Goal: Task Accomplishment & Management: Use online tool/utility

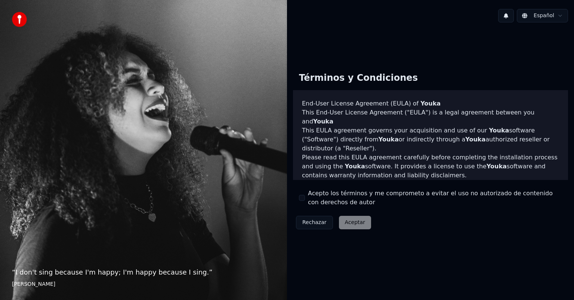
click at [303, 199] on button "Acepto los términos y me comprometo a evitar el uso no autorizado de contenido …" at bounding box center [302, 198] width 6 height 6
click at [347, 225] on button "Aceptar" at bounding box center [355, 222] width 32 height 13
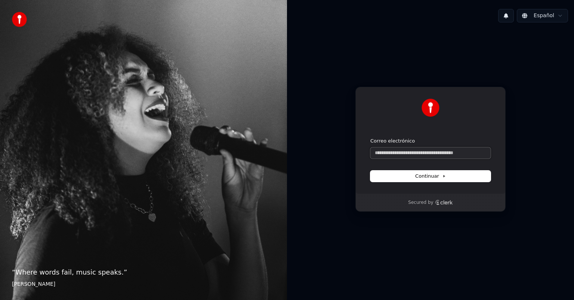
click at [416, 150] on input "Correo electrónico" at bounding box center [431, 152] width 120 height 11
click at [371, 138] on button "submit" at bounding box center [371, 138] width 0 height 0
type input "**********"
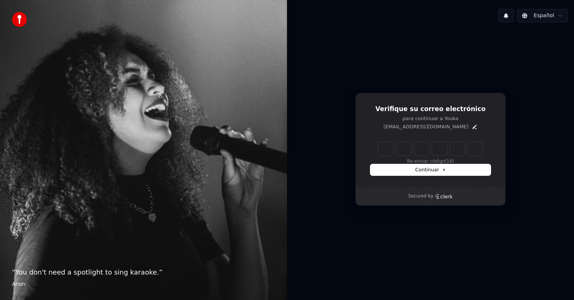
click at [409, 145] on input "Enter verification code" at bounding box center [431, 148] width 105 height 13
type input "******"
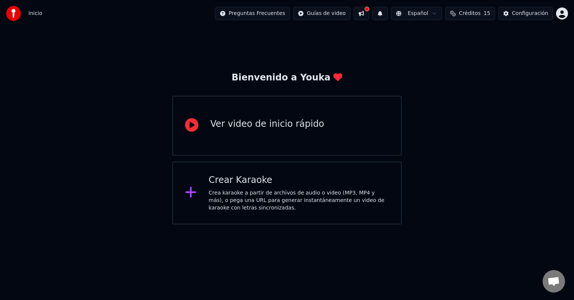
click at [239, 197] on div "Crea karaoke a partir de archivos de audio o video (MP3, MP4 y más), o pega una…" at bounding box center [299, 200] width 181 height 22
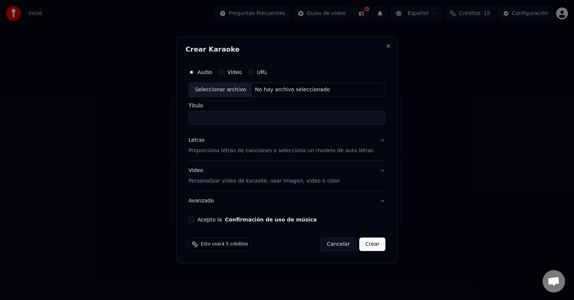
click at [234, 91] on div "Seleccionar archivo" at bounding box center [220, 89] width 63 height 13
type input "**********"
click at [378, 141] on button "Letras Proporciona letras de canciones o selecciona un modelo de auto letras" at bounding box center [287, 146] width 197 height 30
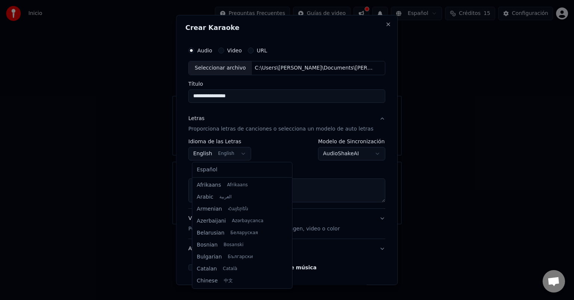
click at [242, 155] on body "**********" at bounding box center [287, 112] width 574 height 224
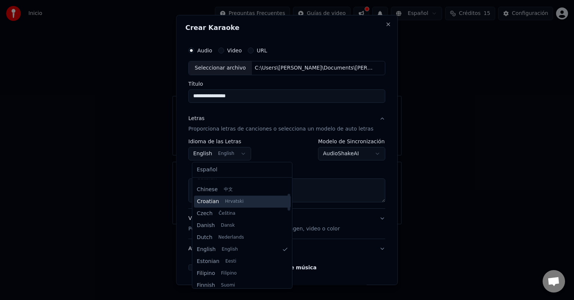
scroll to position [91, 0]
select select "**"
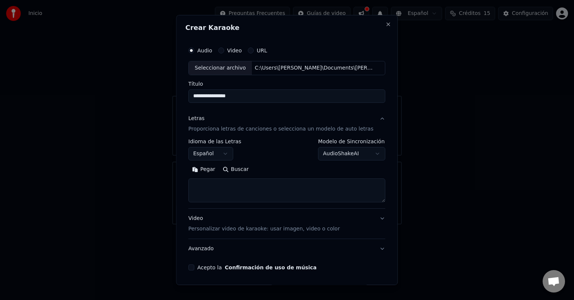
click at [370, 150] on body "**********" at bounding box center [287, 112] width 574 height 224
click at [242, 192] on textarea at bounding box center [287, 190] width 197 height 24
paste textarea "**********"
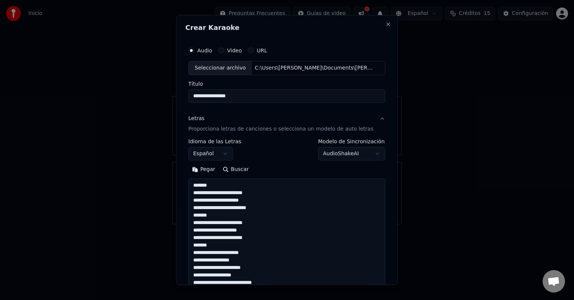
scroll to position [293, 0]
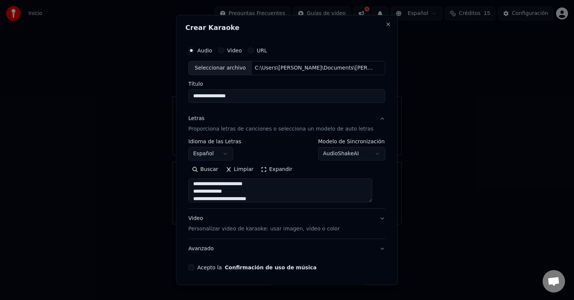
type textarea "**********"
click at [256, 232] on p "Personalizar video de karaoke: usar imagen, video o color" at bounding box center [264, 228] width 151 height 7
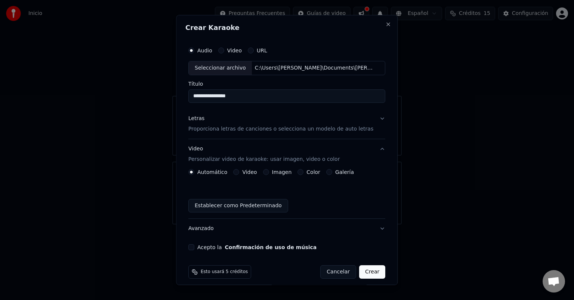
click at [300, 174] on button "Color" at bounding box center [301, 172] width 6 height 6
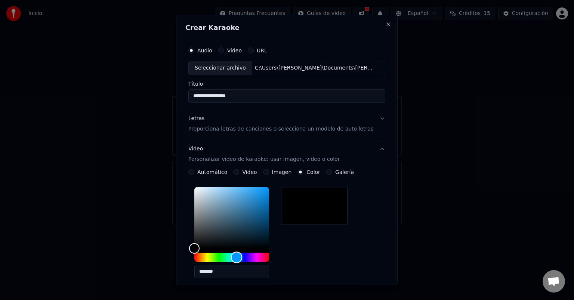
drag, startPoint x: 199, startPoint y: 259, endPoint x: 240, endPoint y: 257, distance: 41.2
click at [240, 257] on div "Hue" at bounding box center [237, 258] width 12 height 12
type input "*******"
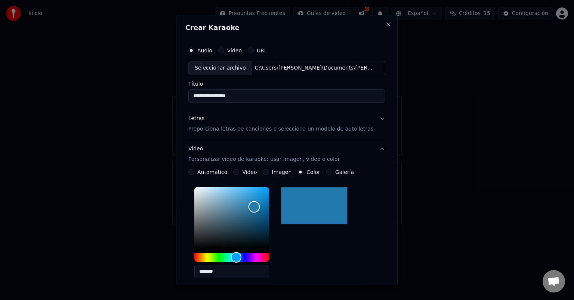
click at [258, 206] on div "Color" at bounding box center [231, 217] width 75 height 61
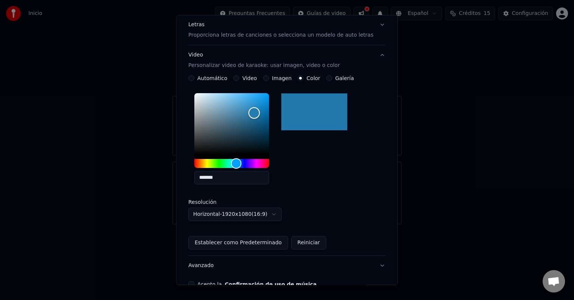
scroll to position [94, 0]
click at [242, 242] on button "Establecer como Predeterminado" at bounding box center [239, 242] width 100 height 13
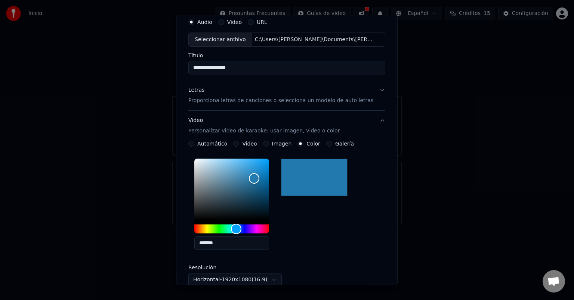
scroll to position [28, 0]
click at [372, 92] on button "Letras Proporciona letras de canciones o selecciona un modelo de auto letras" at bounding box center [287, 95] width 197 height 30
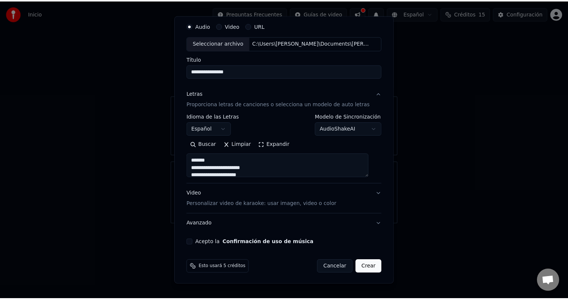
scroll to position [25, 0]
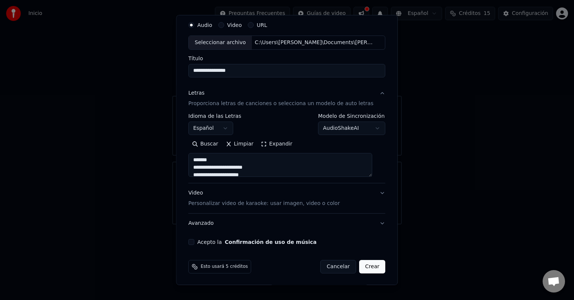
click at [194, 242] on button "Acepto la Confirmación de uso de música" at bounding box center [192, 242] width 6 height 6
click at [367, 264] on button "Crear" at bounding box center [372, 266] width 26 height 13
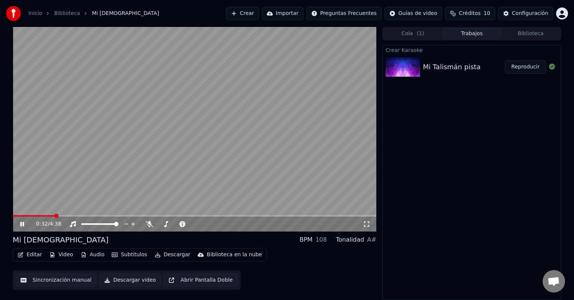
click at [48, 279] on button "Sincronización manual" at bounding box center [56, 279] width 81 height 13
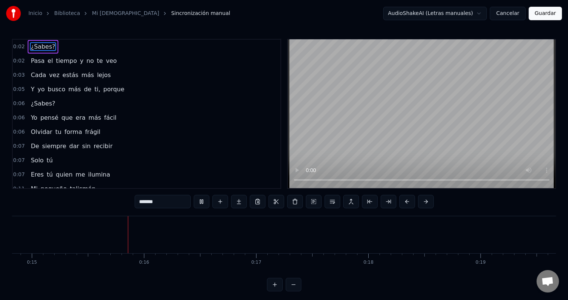
scroll to position [0, 1673]
click at [31, 45] on span "¿Sabes?" at bounding box center [43, 46] width 26 height 9
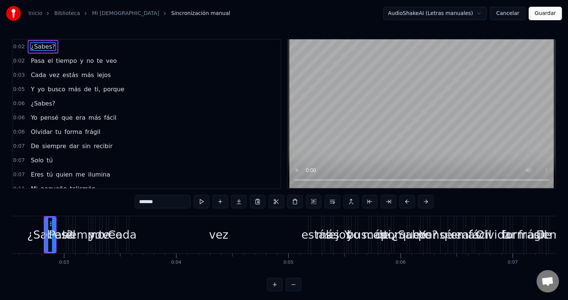
scroll to position [0, 279]
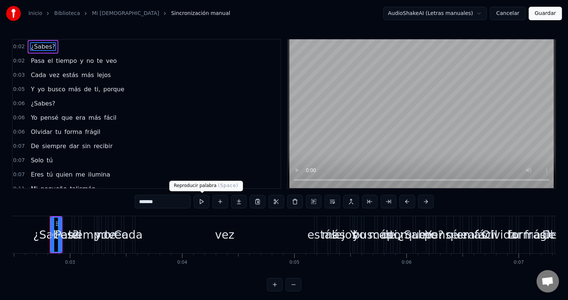
click at [199, 203] on button at bounding box center [202, 201] width 16 height 13
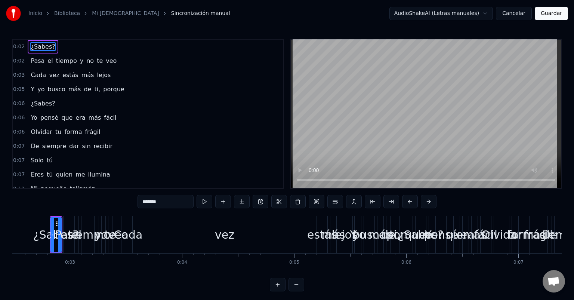
click at [483, 14] on html "Inicio Biblioteca Mi Talismán Sincronización manual AudioShakeAI (Letras manual…" at bounding box center [287, 151] width 574 height 303
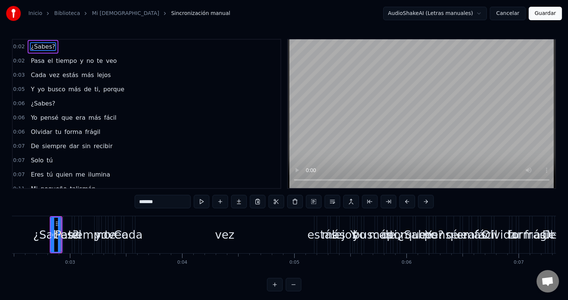
click at [483, 14] on html "Inicio Biblioteca Mi Talismán Sincronización manual AudioShakeAI (Letras manual…" at bounding box center [284, 151] width 568 height 303
click at [47, 63] on span "el" at bounding box center [50, 60] width 7 height 9
type input "**"
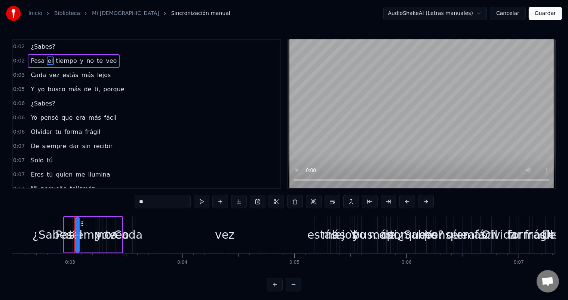
click at [28, 59] on div "Pasa el tiempo y no te veo" at bounding box center [74, 60] width 92 height 13
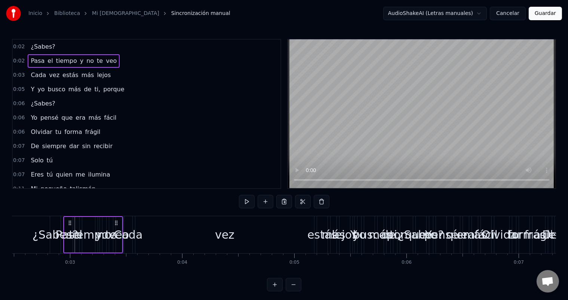
click at [32, 48] on span "¿Sabes?" at bounding box center [43, 46] width 26 height 9
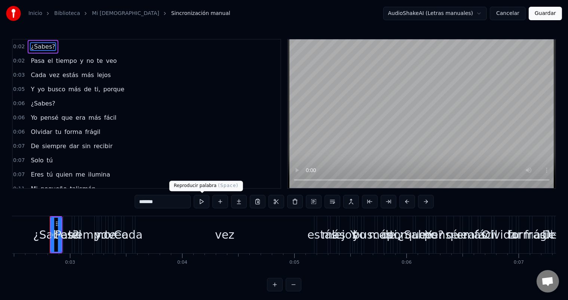
click at [208, 202] on button at bounding box center [202, 201] width 16 height 13
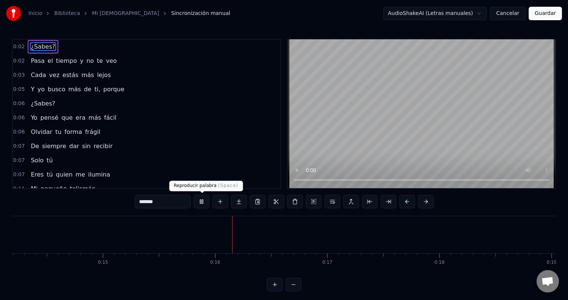
scroll to position [0, 1713]
click at [202, 201] on button at bounding box center [202, 201] width 16 height 13
click at [347, 169] on div "0:02 ¿Sabes? 0:02 Pasa el tiempo y no te veo 0:03 Cada vez estás más lejos 0:05…" at bounding box center [284, 114] width 544 height 150
click at [163, 203] on input "*******" at bounding box center [163, 201] width 56 height 13
click at [545, 285] on span "Chat abierto" at bounding box center [548, 282] width 12 height 10
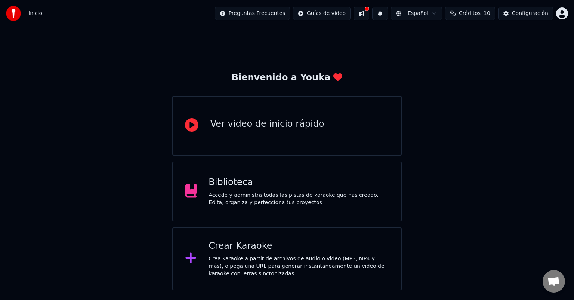
click at [256, 201] on div "Accede y administra todas las pistas de karaoke que has creado. Edita, organiza…" at bounding box center [299, 198] width 181 height 15
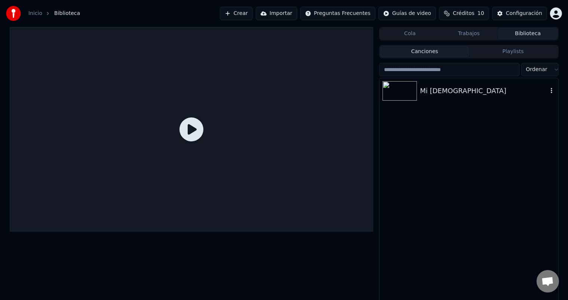
click at [412, 89] on img at bounding box center [400, 90] width 34 height 19
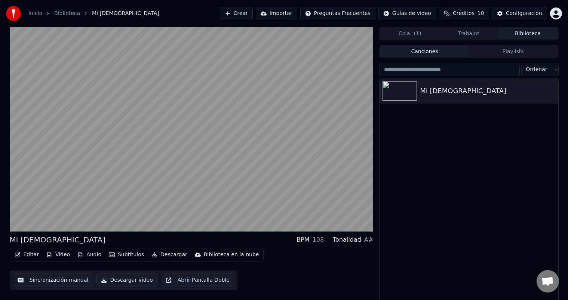
click at [126, 255] on button "Subtítulos" at bounding box center [126, 254] width 41 height 10
click at [28, 252] on button "Editar" at bounding box center [27, 254] width 30 height 10
click at [33, 254] on button "Editar" at bounding box center [27, 254] width 30 height 10
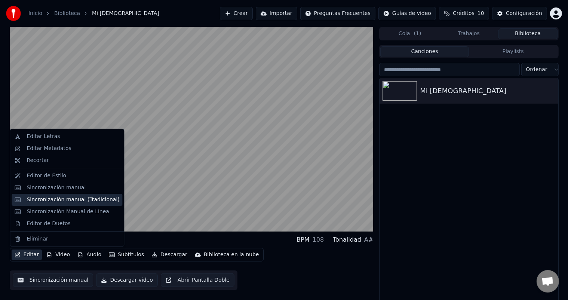
click at [86, 200] on div "Sincronización manual (Tradicional)" at bounding box center [73, 199] width 93 height 7
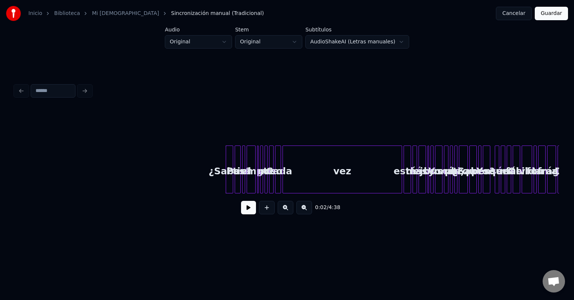
click at [246, 208] on button at bounding box center [248, 207] width 15 height 13
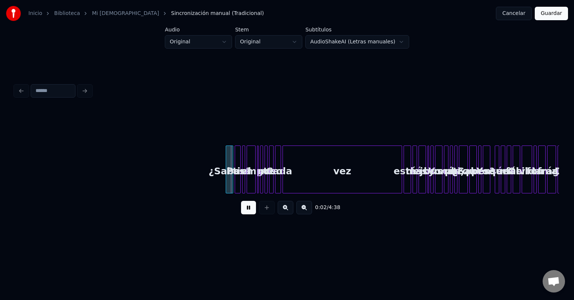
drag, startPoint x: 25, startPoint y: 170, endPoint x: 4, endPoint y: 168, distance: 21.8
click at [4, 168] on div "Inicio Biblioteca Mi Talismán Sincronización manual (Tradicional) Cancelar Guar…" at bounding box center [287, 120] width 574 height 240
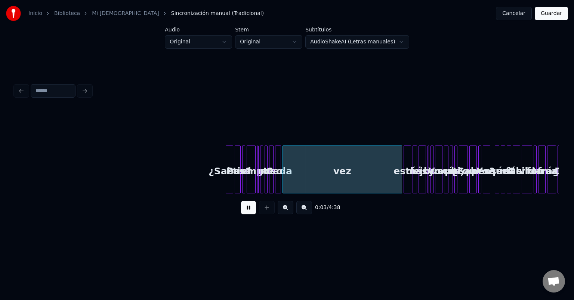
click at [15, 167] on div "0:03 / 4:38" at bounding box center [287, 151] width 551 height 148
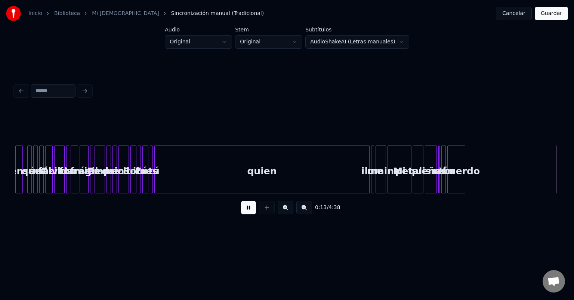
scroll to position [0, 1013]
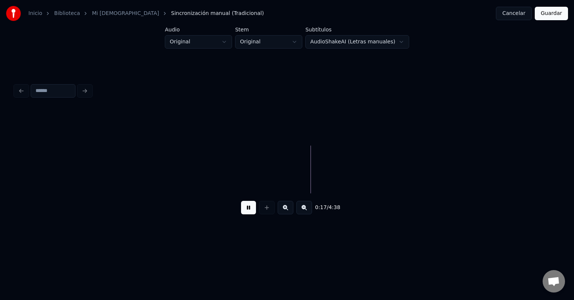
click at [247, 211] on button at bounding box center [248, 207] width 15 height 13
drag, startPoint x: 48, startPoint y: 189, endPoint x: 9, endPoint y: 187, distance: 38.9
click at [9, 187] on div "Inicio Biblioteca Mi Talismán Sincronización manual (Tradicional) Cancelar Guar…" at bounding box center [287, 120] width 574 height 240
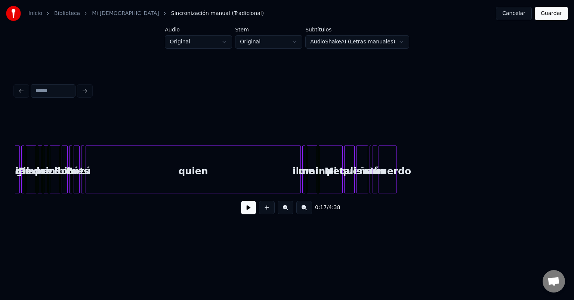
scroll to position [0, 60]
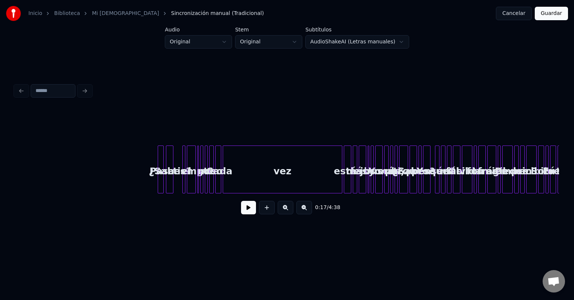
drag, startPoint x: 120, startPoint y: 111, endPoint x: 299, endPoint y: 145, distance: 182.9
click at [299, 145] on div "0:02 / 4:38" at bounding box center [287, 165] width 545 height 114
drag, startPoint x: 126, startPoint y: 127, endPoint x: 574, endPoint y: 181, distance: 451.6
click at [574, 181] on div "Inicio Biblioteca Mi Talismán Sincronización manual (Tradicional) Cancelar Guar…" at bounding box center [287, 120] width 574 height 240
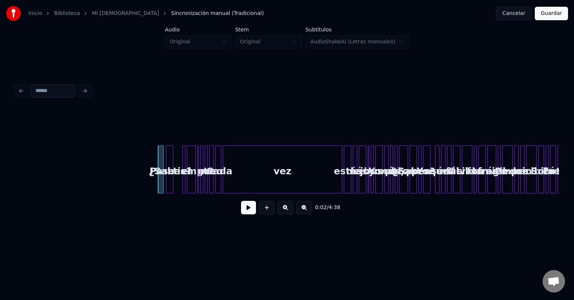
click at [169, 157] on div "¿Sabes?" at bounding box center [169, 171] width 7 height 51
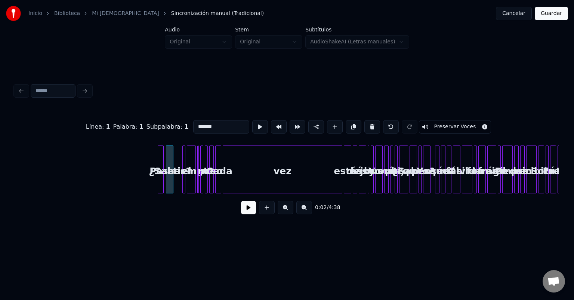
click at [162, 157] on div at bounding box center [162, 169] width 2 height 47
click at [171, 156] on div at bounding box center [172, 169] width 2 height 47
click at [158, 156] on div at bounding box center [159, 169] width 2 height 47
type input "****"
click at [290, 124] on button at bounding box center [298, 126] width 16 height 13
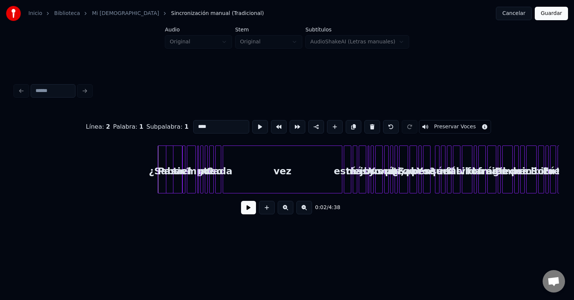
click at [290, 124] on button at bounding box center [298, 126] width 16 height 13
click at [290, 123] on button at bounding box center [298, 126] width 16 height 13
click at [291, 126] on button at bounding box center [298, 126] width 16 height 13
click at [149, 158] on div "Pasa" at bounding box center [157, 171] width 24 height 51
click at [254, 125] on button at bounding box center [260, 126] width 16 height 13
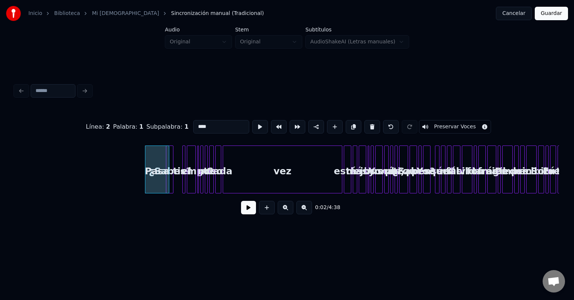
click at [254, 125] on button at bounding box center [260, 126] width 16 height 13
click at [153, 175] on div "Pasa" at bounding box center [157, 171] width 24 height 51
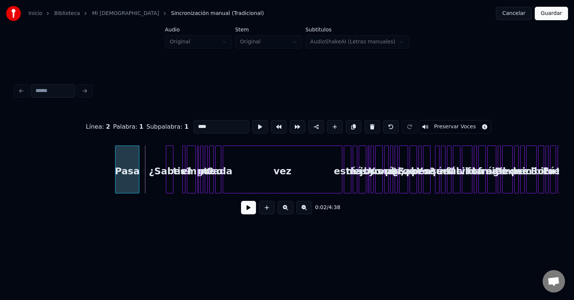
click at [123, 171] on div "Pasa" at bounding box center [128, 171] width 24 height 51
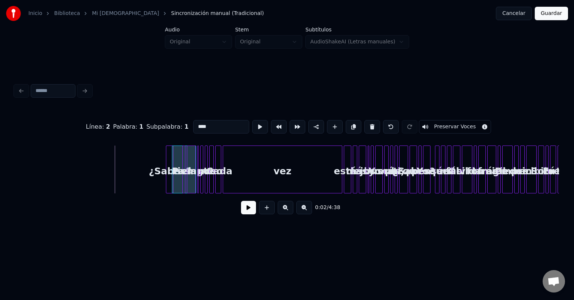
click at [518, 14] on button "Cancelar" at bounding box center [514, 13] width 36 height 13
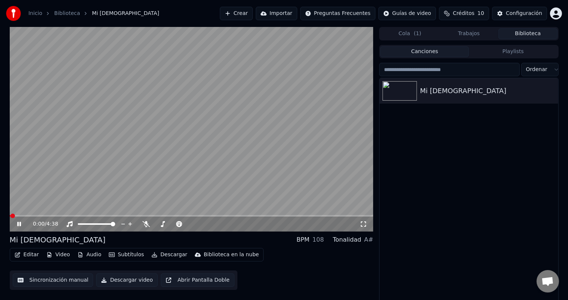
click at [36, 253] on button "Editar" at bounding box center [27, 254] width 30 height 10
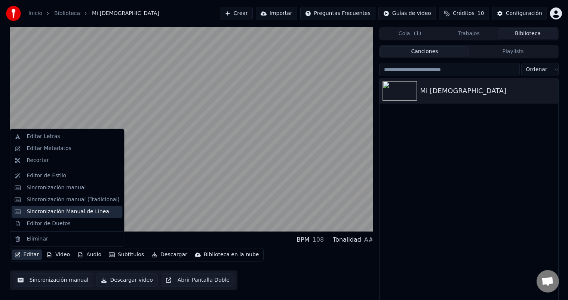
click at [68, 211] on div "Sincronización Manual de Línea" at bounding box center [68, 211] width 83 height 7
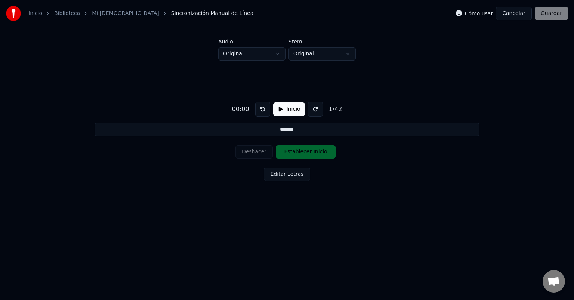
click at [280, 116] on div "00:00 Inicio 1 / 42" at bounding box center [287, 109] width 116 height 15
click at [280, 106] on button "Inicio" at bounding box center [289, 108] width 32 height 13
click at [301, 149] on button "Establecer Inicio" at bounding box center [306, 151] width 60 height 13
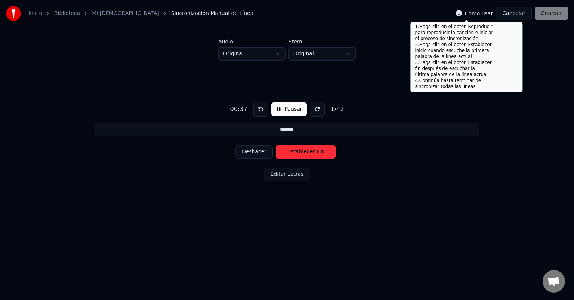
click at [462, 11] on icon at bounding box center [459, 13] width 6 height 6
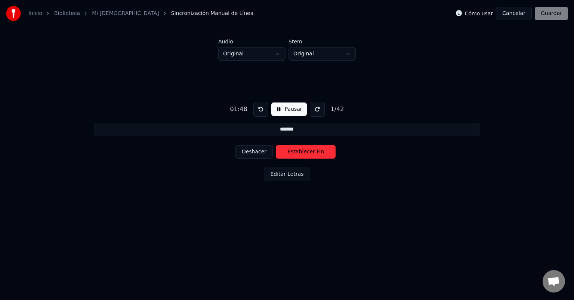
click at [256, 153] on button "Deshacer" at bounding box center [254, 151] width 37 height 13
drag, startPoint x: 99, startPoint y: 130, endPoint x: 73, endPoint y: 130, distance: 26.6
click at [73, 130] on div "01:47 Pausar 1 / 42 ******* Deshacer Establecer Inicio Editar Letras" at bounding box center [287, 140] width 551 height 158
click at [101, 132] on input "*******" at bounding box center [287, 129] width 385 height 13
click at [261, 106] on button at bounding box center [261, 109] width 15 height 15
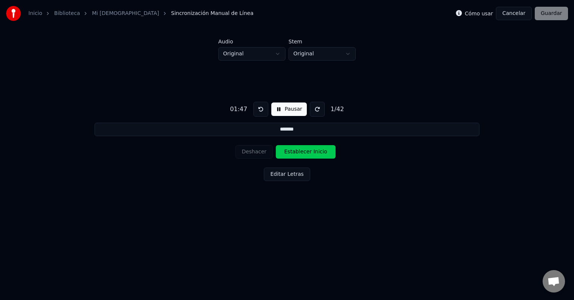
click at [261, 106] on button at bounding box center [261, 109] width 15 height 15
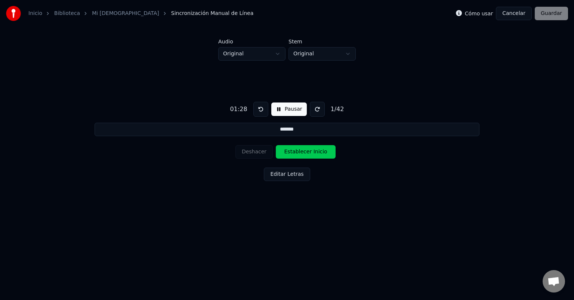
click at [261, 106] on button at bounding box center [261, 109] width 15 height 15
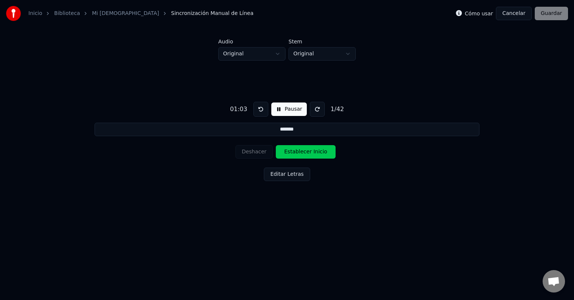
click at [261, 106] on button at bounding box center [261, 109] width 15 height 15
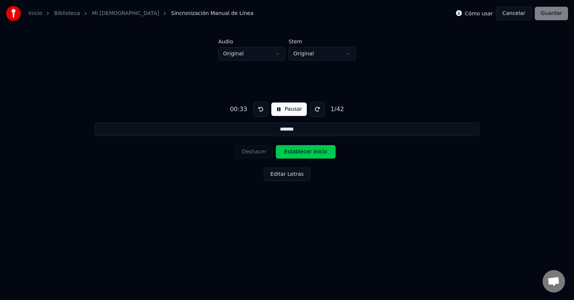
click at [261, 106] on button at bounding box center [261, 109] width 15 height 15
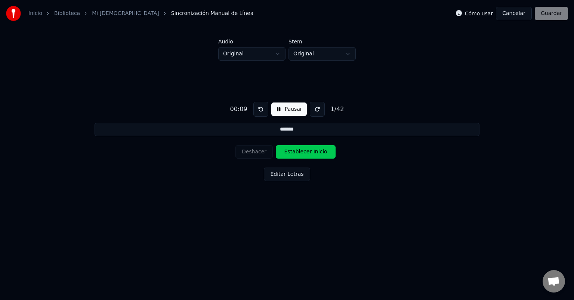
click at [261, 106] on button at bounding box center [261, 109] width 15 height 15
click at [291, 146] on button "Establecer Inicio" at bounding box center [306, 151] width 60 height 13
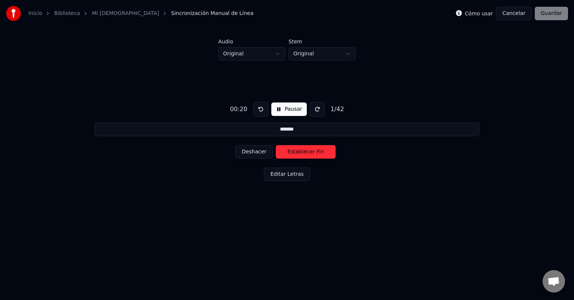
click at [291, 146] on button "Establecer Fin" at bounding box center [306, 151] width 60 height 13
click at [291, 146] on button "Establecer Inicio" at bounding box center [306, 151] width 60 height 13
click at [291, 146] on button "Establecer Fin" at bounding box center [306, 151] width 60 height 13
click at [291, 146] on button "Establecer Inicio" at bounding box center [306, 151] width 60 height 13
click at [291, 146] on button "Establecer Fin" at bounding box center [306, 151] width 60 height 13
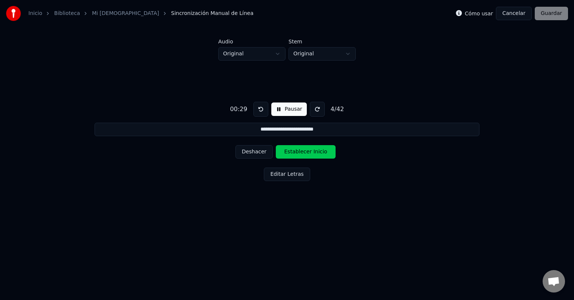
click at [291, 146] on button "Establecer Inicio" at bounding box center [306, 151] width 60 height 13
click at [291, 146] on button "Establecer Fin" at bounding box center [306, 151] width 60 height 13
drag, startPoint x: 291, startPoint y: 146, endPoint x: 291, endPoint y: 151, distance: 4.9
click at [291, 151] on button "Establecer Inicio" at bounding box center [306, 151] width 60 height 13
click at [291, 151] on button "Establecer Fin" at bounding box center [306, 151] width 60 height 13
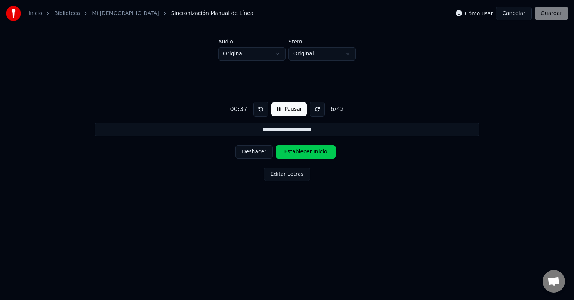
click at [291, 151] on button "Establecer Inicio" at bounding box center [306, 151] width 60 height 13
click at [291, 151] on button "Establecer Fin" at bounding box center [306, 151] width 60 height 13
click at [291, 157] on button "Establecer Inicio" at bounding box center [306, 151] width 60 height 13
click at [291, 157] on button "Establecer Fin" at bounding box center [306, 151] width 60 height 13
click at [291, 157] on button "Establecer Inicio" at bounding box center [306, 151] width 60 height 13
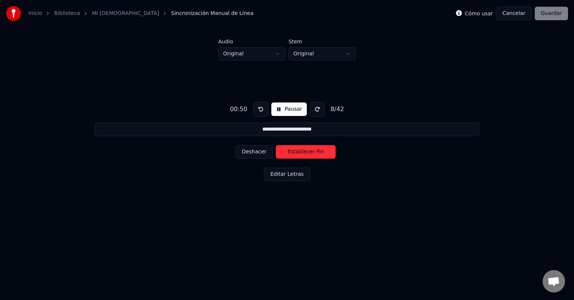
drag, startPoint x: 291, startPoint y: 157, endPoint x: 289, endPoint y: 171, distance: 13.7
click at [289, 171] on div "**********" at bounding box center [287, 140] width 551 height 158
click at [294, 148] on button "Establecer Fin" at bounding box center [306, 151] width 60 height 13
click at [294, 148] on button "Establecer Inicio" at bounding box center [306, 151] width 60 height 13
click at [294, 148] on button "Establecer Fin" at bounding box center [306, 151] width 60 height 13
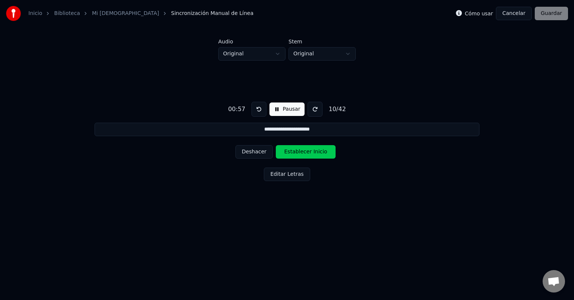
click at [294, 148] on button "Establecer Inicio" at bounding box center [306, 151] width 60 height 13
click at [294, 148] on button "Establecer Fin" at bounding box center [306, 151] width 60 height 13
click at [294, 148] on button "Establecer Inicio" at bounding box center [306, 151] width 60 height 13
click at [294, 148] on button "Establecer Fin" at bounding box center [306, 151] width 60 height 13
click at [294, 148] on button "Establecer Inicio" at bounding box center [306, 151] width 60 height 13
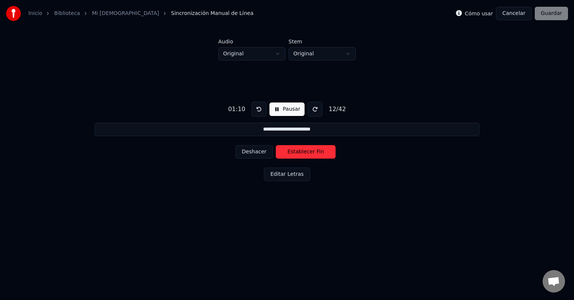
click at [294, 148] on button "Establecer Fin" at bounding box center [306, 151] width 60 height 13
click at [294, 148] on button "Establecer Inicio" at bounding box center [306, 151] width 60 height 13
click at [294, 148] on button "Establecer Fin" at bounding box center [306, 151] width 60 height 13
click at [294, 148] on button "Establecer Inicio" at bounding box center [306, 151] width 60 height 13
click at [294, 148] on button "Establecer Fin" at bounding box center [306, 151] width 60 height 13
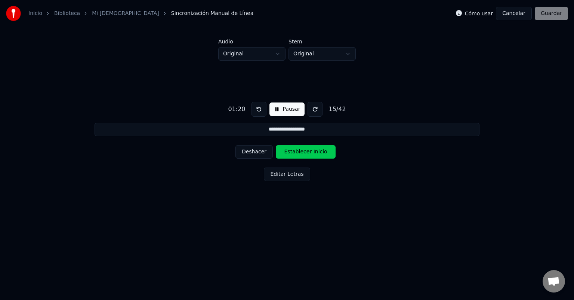
click at [294, 148] on button "Establecer Inicio" at bounding box center [306, 151] width 60 height 13
click at [294, 148] on button "Establecer Fin" at bounding box center [306, 151] width 60 height 13
click at [294, 148] on button "Establecer Inicio" at bounding box center [306, 151] width 60 height 13
click at [294, 148] on button "Establecer Fin" at bounding box center [306, 151] width 60 height 13
click at [294, 148] on button "Establecer Inicio" at bounding box center [306, 151] width 60 height 13
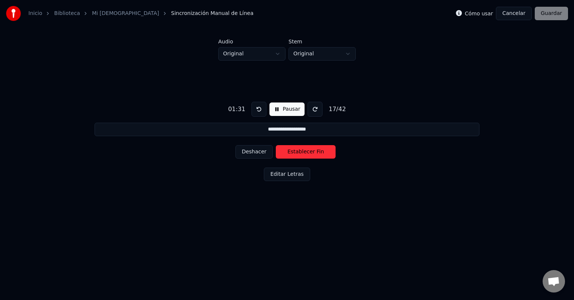
click at [294, 148] on button "Establecer Fin" at bounding box center [306, 151] width 60 height 13
click at [294, 148] on button "Establecer Inicio" at bounding box center [306, 151] width 60 height 13
click at [294, 148] on button "Establecer Fin" at bounding box center [306, 151] width 60 height 13
click at [294, 148] on button "Establecer Inicio" at bounding box center [306, 151] width 60 height 13
click at [294, 148] on button "Establecer Fin" at bounding box center [306, 151] width 60 height 13
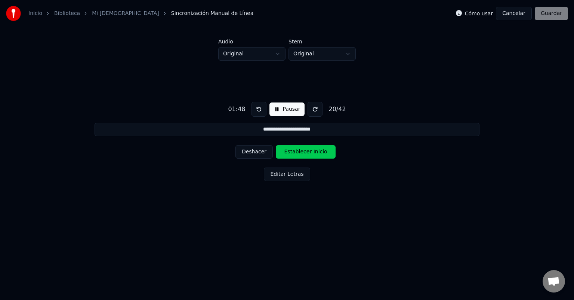
click at [294, 148] on button "Establecer Inicio" at bounding box center [306, 151] width 60 height 13
click at [294, 148] on button "Establecer Fin" at bounding box center [306, 151] width 60 height 13
click at [294, 148] on button "Establecer Inicio" at bounding box center [306, 151] width 60 height 13
click at [254, 110] on button at bounding box center [259, 109] width 15 height 15
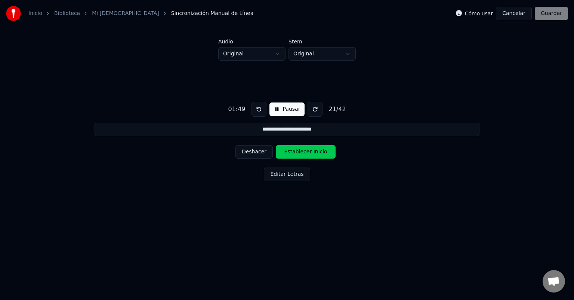
click at [254, 110] on button at bounding box center [259, 109] width 15 height 15
click at [294, 153] on button "Establecer Inicio" at bounding box center [306, 151] width 60 height 13
click at [294, 153] on button "Establecer Fin" at bounding box center [306, 151] width 60 height 13
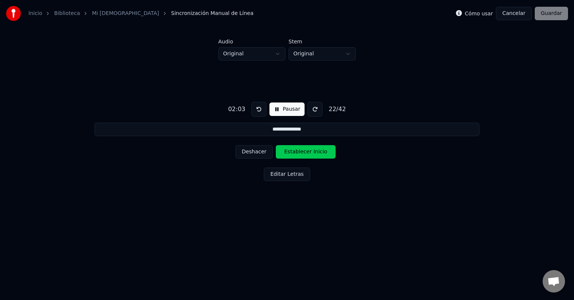
click at [294, 153] on button "Establecer Inicio" at bounding box center [306, 151] width 60 height 13
click at [294, 153] on button "Establecer Fin" at bounding box center [306, 151] width 60 height 13
click at [294, 153] on button "Establecer Inicio" at bounding box center [306, 151] width 60 height 13
click at [294, 153] on button "Establecer Fin" at bounding box center [306, 151] width 60 height 13
click at [294, 153] on button "Establecer Inicio" at bounding box center [306, 151] width 60 height 13
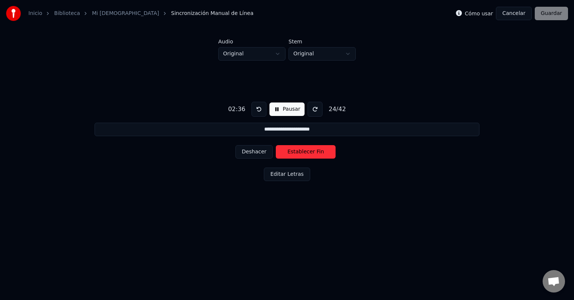
click at [294, 153] on button "Establecer Fin" at bounding box center [306, 151] width 60 height 13
click at [294, 153] on button "Establecer Inicio" at bounding box center [306, 151] width 60 height 13
click at [294, 153] on button "Establecer Fin" at bounding box center [306, 151] width 60 height 13
click at [294, 153] on button "Establecer Inicio" at bounding box center [306, 151] width 60 height 13
click at [294, 153] on button "Establecer Fin" at bounding box center [306, 151] width 60 height 13
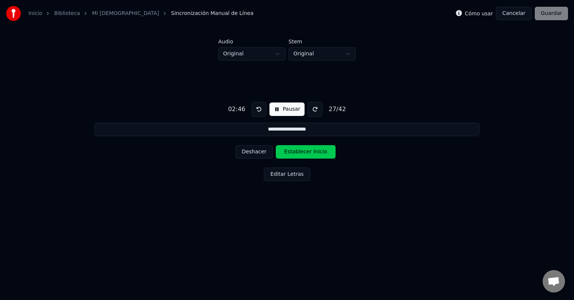
click at [294, 153] on button "Establecer Inicio" at bounding box center [306, 151] width 60 height 13
click at [294, 153] on button "Establecer Fin" at bounding box center [306, 151] width 60 height 13
click at [294, 153] on button "Establecer Inicio" at bounding box center [306, 151] width 60 height 13
click at [294, 153] on button "Establecer Fin" at bounding box center [306, 151] width 60 height 13
click at [294, 153] on button "Establecer Inicio" at bounding box center [306, 151] width 60 height 13
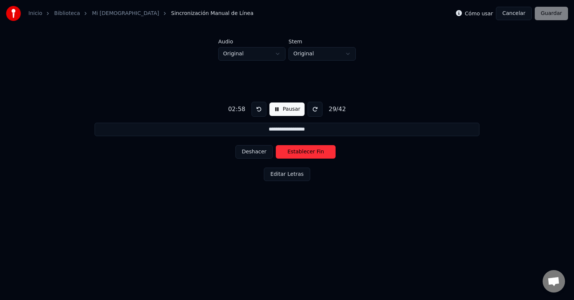
click at [294, 153] on button "Establecer Fin" at bounding box center [306, 151] width 60 height 13
click at [294, 153] on button "Establecer Inicio" at bounding box center [306, 151] width 60 height 13
click at [294, 153] on button "Establecer Fin" at bounding box center [306, 151] width 60 height 13
click at [294, 153] on button "Establecer Inicio" at bounding box center [306, 151] width 60 height 13
click at [294, 153] on button "Establecer Fin" at bounding box center [306, 151] width 60 height 13
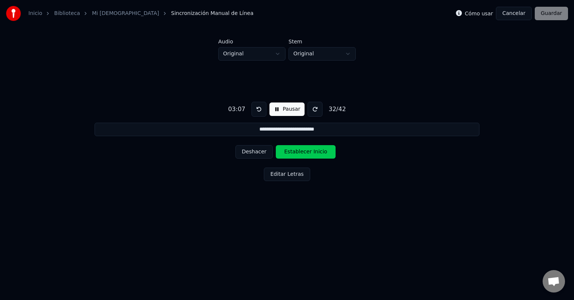
click at [294, 153] on button "Establecer Inicio" at bounding box center [306, 151] width 60 height 13
click at [294, 153] on button "Establecer Fin" at bounding box center [306, 151] width 60 height 13
click at [294, 153] on button "Establecer Inicio" at bounding box center [306, 151] width 60 height 13
click at [294, 153] on button "Establecer Fin" at bounding box center [306, 151] width 60 height 13
click at [294, 153] on button "Establecer Inicio" at bounding box center [306, 151] width 60 height 13
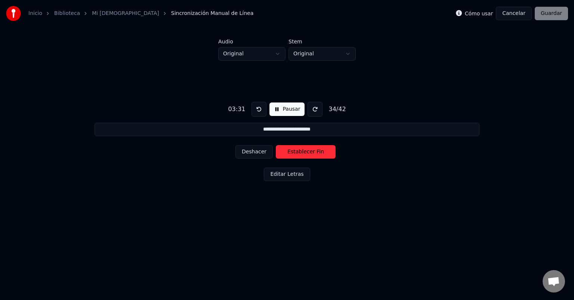
click at [294, 153] on button "Establecer Fin" at bounding box center [306, 151] width 60 height 13
click at [294, 153] on button "Establecer Inicio" at bounding box center [306, 151] width 60 height 13
click at [294, 153] on button "Establecer Fin" at bounding box center [306, 151] width 60 height 13
click at [294, 153] on button "Establecer Inicio" at bounding box center [306, 151] width 60 height 13
click at [294, 153] on button "Establecer Fin" at bounding box center [306, 151] width 60 height 13
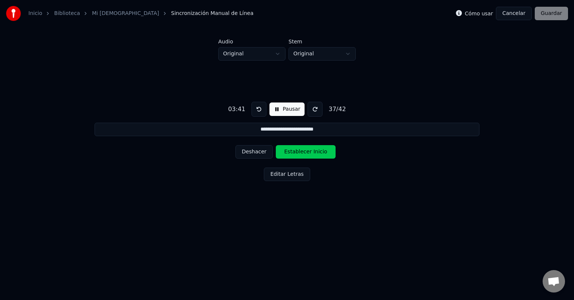
click at [294, 153] on button "Establecer Inicio" at bounding box center [306, 151] width 60 height 13
click at [294, 153] on button "Establecer Fin" at bounding box center [306, 151] width 60 height 13
click at [294, 153] on button "Establecer Inicio" at bounding box center [306, 151] width 60 height 13
click at [294, 153] on button "Establecer Fin" at bounding box center [306, 151] width 60 height 13
click at [294, 153] on button "Establecer Inicio" at bounding box center [306, 151] width 60 height 13
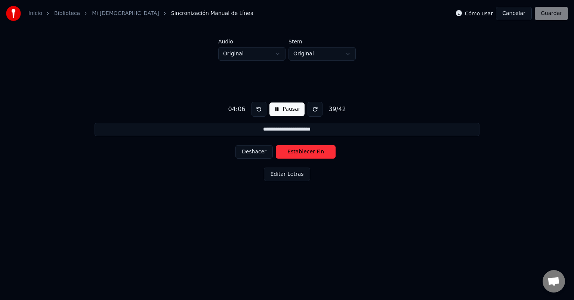
click at [293, 153] on button "Establecer Fin" at bounding box center [306, 151] width 60 height 13
click at [293, 153] on button "Establecer Inicio" at bounding box center [306, 151] width 60 height 13
click at [293, 153] on button "Establecer Fin" at bounding box center [306, 151] width 60 height 13
click at [293, 153] on button "Establecer Inicio" at bounding box center [306, 151] width 60 height 13
click at [293, 153] on button "Establecer Fin" at bounding box center [306, 151] width 60 height 13
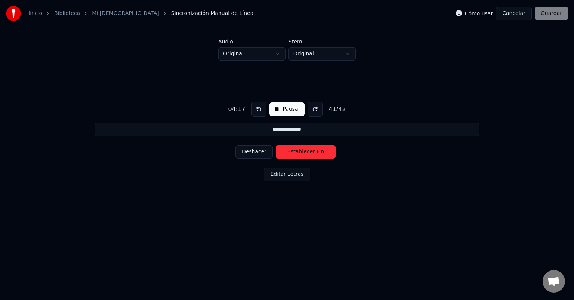
type input "**********"
click at [293, 153] on button "Establecer Inicio" at bounding box center [306, 151] width 60 height 13
click at [293, 153] on button "Establecer Fin" at bounding box center [306, 151] width 60 height 13
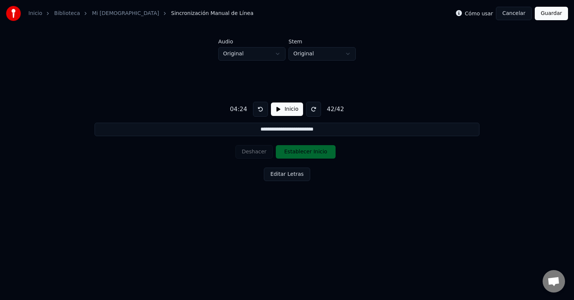
click at [551, 15] on button "Guardar" at bounding box center [551, 13] width 33 height 13
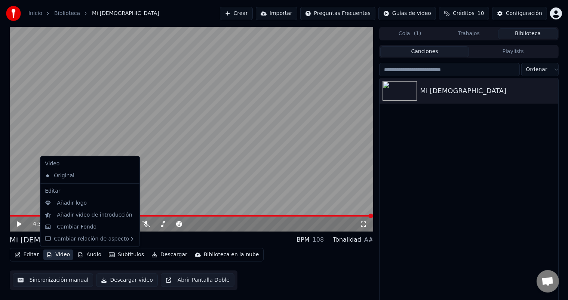
click at [52, 253] on button "Video" at bounding box center [58, 254] width 30 height 10
click at [69, 229] on div "Cambiar Fondo" at bounding box center [77, 226] width 40 height 7
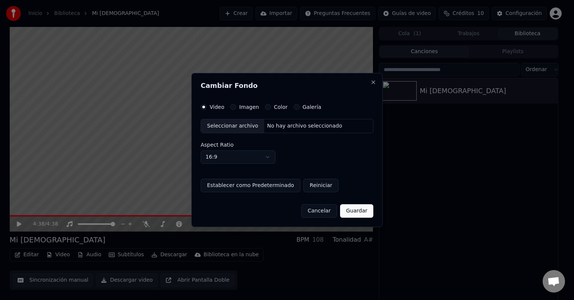
click at [230, 108] on button "Imagen" at bounding box center [233, 107] width 6 height 6
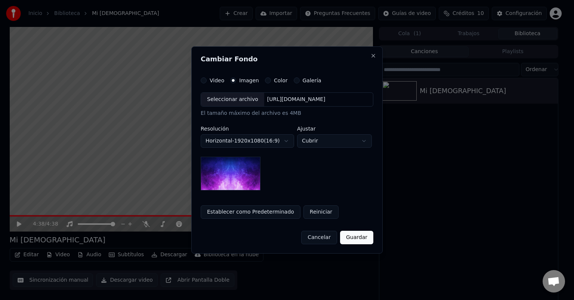
type button "image"
click at [220, 95] on div "Seleccionar archivo" at bounding box center [232, 99] width 63 height 13
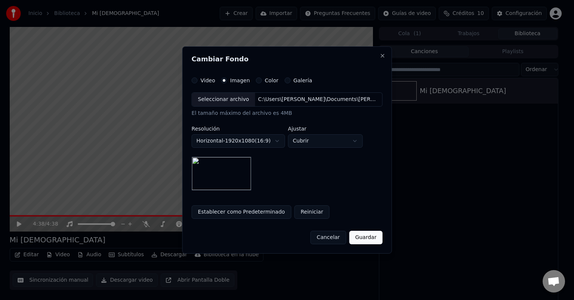
click at [365, 239] on button "Guardar" at bounding box center [365, 237] width 33 height 13
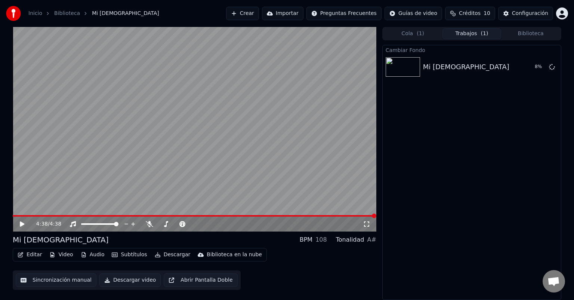
click at [123, 255] on button "Subtítulos" at bounding box center [129, 254] width 41 height 10
click at [21, 226] on icon at bounding box center [22, 223] width 4 height 5
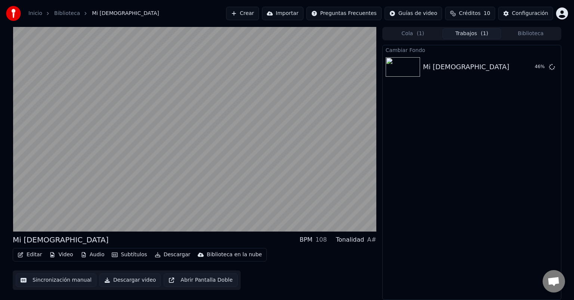
click at [349, 240] on div "Tonalidad" at bounding box center [350, 239] width 28 height 9
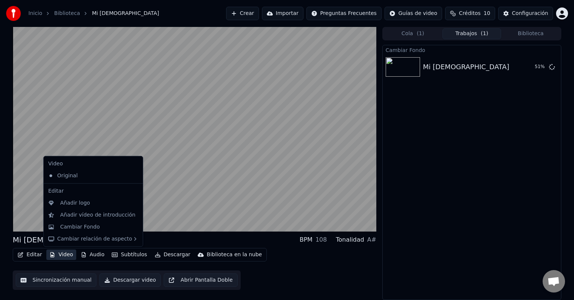
click at [61, 255] on button "Video" at bounding box center [61, 254] width 30 height 10
click at [78, 227] on div "Cambiar Fondo" at bounding box center [80, 226] width 40 height 7
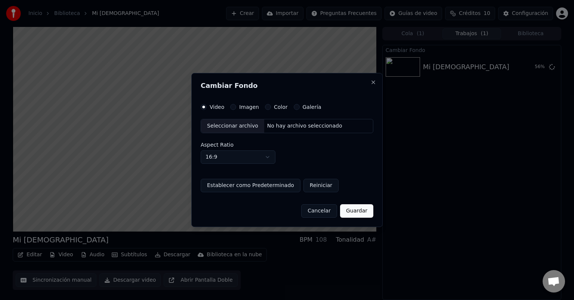
click at [236, 128] on div "Seleccionar archivo" at bounding box center [232, 125] width 63 height 13
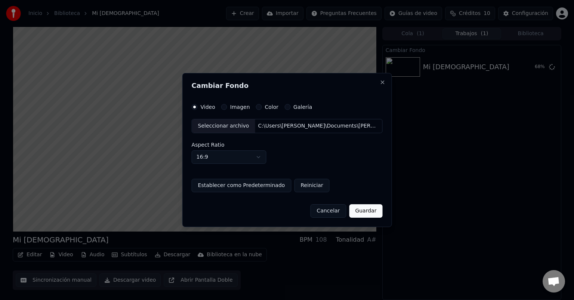
click at [231, 106] on div "Imagen" at bounding box center [235, 107] width 29 height 6
click at [227, 108] on button "Imagen" at bounding box center [224, 107] width 6 height 6
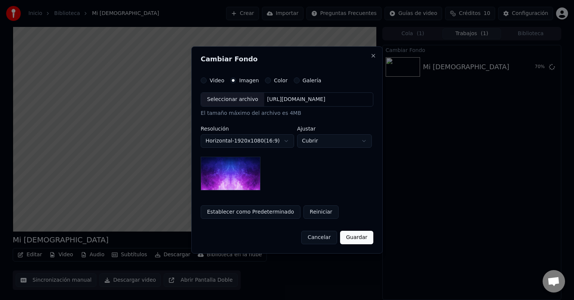
click at [223, 101] on div "Seleccionar archivo" at bounding box center [232, 99] width 63 height 13
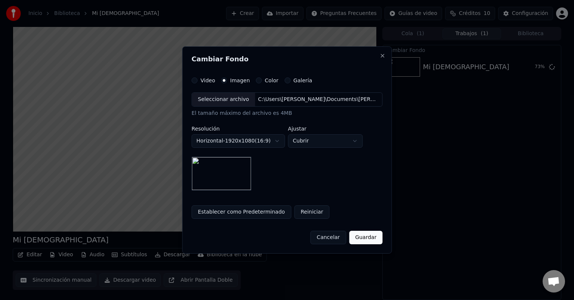
click at [224, 165] on img at bounding box center [222, 174] width 60 height 34
click at [238, 211] on button "Establecer como Predeterminado" at bounding box center [242, 211] width 100 height 13
click at [301, 213] on button "Reiniciar" at bounding box center [311, 211] width 35 height 13
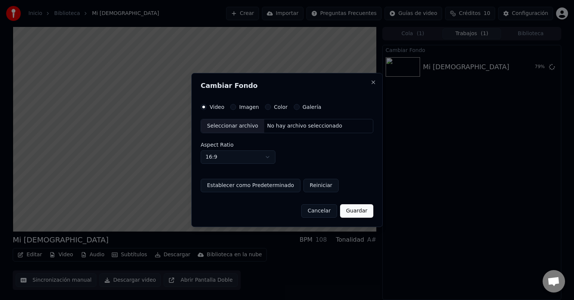
click at [233, 108] on button "Imagen" at bounding box center [233, 107] width 6 height 6
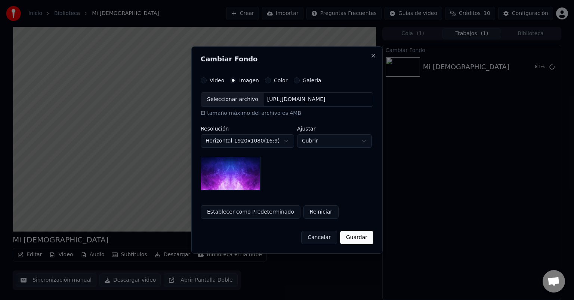
click at [232, 102] on div "Seleccionar archivo" at bounding box center [232, 99] width 63 height 13
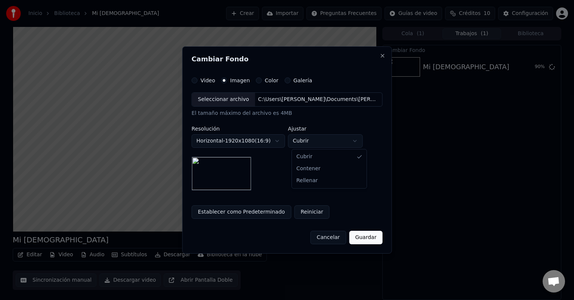
click at [355, 140] on body "**********" at bounding box center [287, 150] width 574 height 300
click at [238, 212] on button "Establecer como Predeterminado" at bounding box center [242, 211] width 100 height 13
click at [370, 238] on button "Guardar" at bounding box center [365, 237] width 33 height 13
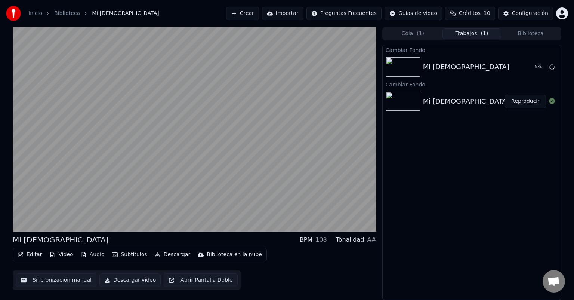
click at [524, 99] on button "Reproducir" at bounding box center [525, 101] width 41 height 13
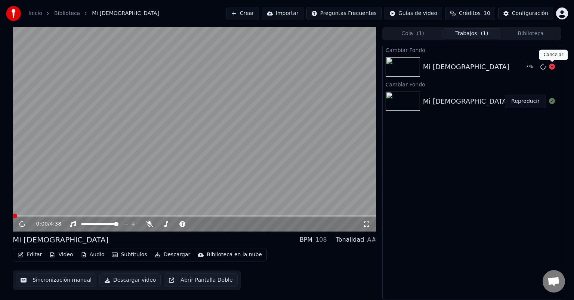
click at [552, 67] on icon at bounding box center [552, 67] width 6 height 6
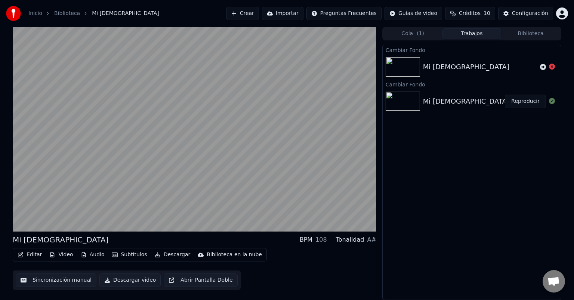
click at [26, 256] on button "Editar" at bounding box center [30, 254] width 30 height 10
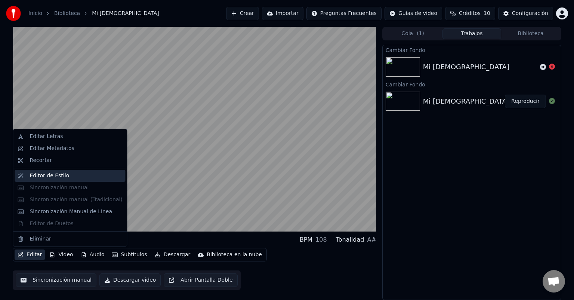
click at [31, 174] on div "Editor de Estilo" at bounding box center [50, 175] width 40 height 7
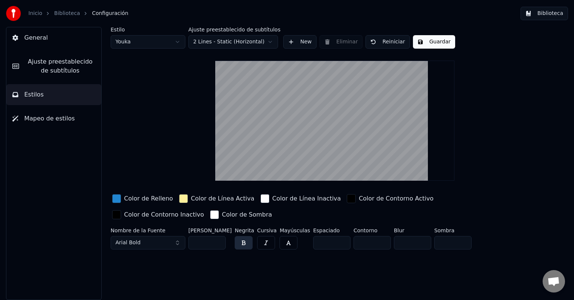
click at [119, 197] on div "button" at bounding box center [116, 198] width 9 height 9
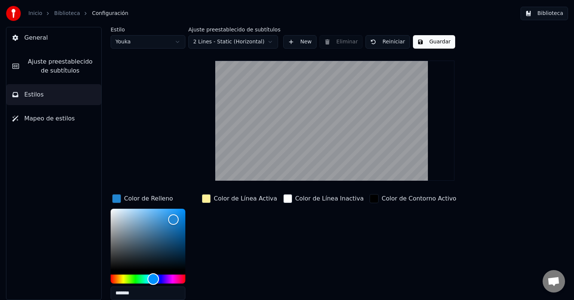
click at [180, 280] on div "Hue" at bounding box center [148, 279] width 75 height 9
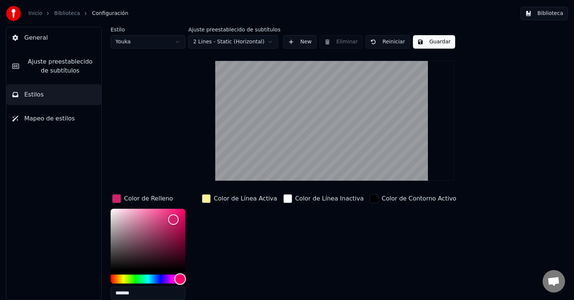
click at [179, 279] on div "Hue" at bounding box center [181, 279] width 12 height 12
click at [117, 279] on div "Hue" at bounding box center [148, 279] width 75 height 9
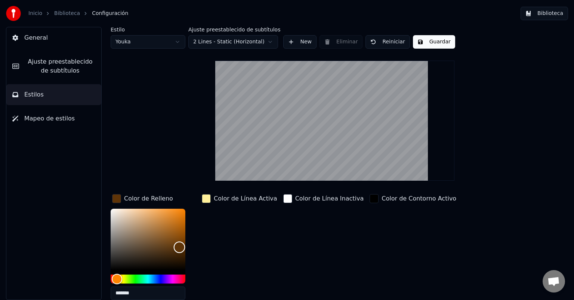
click at [180, 246] on div "Color" at bounding box center [148, 239] width 75 height 61
click at [177, 235] on div "Color" at bounding box center [148, 239] width 75 height 61
type input "*******"
click at [181, 224] on div "Color" at bounding box center [148, 239] width 75 height 61
click at [323, 93] on video at bounding box center [334, 121] width 239 height 120
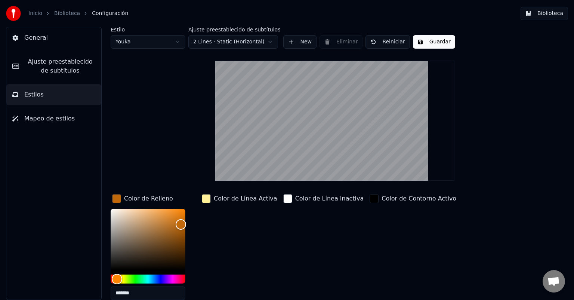
click at [368, 227] on div "Color de Contorno Activo" at bounding box center [413, 249] width 90 height 113
click at [319, 110] on video at bounding box center [334, 121] width 239 height 120
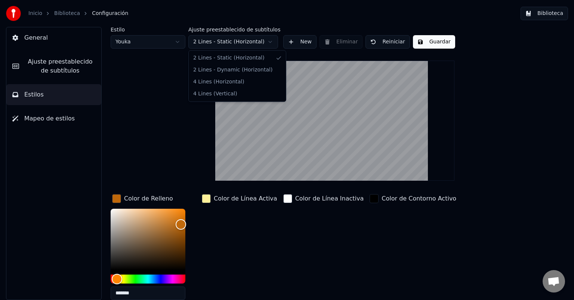
click at [269, 43] on html "Inicio Biblioteca Configuración Biblioteca General Ajuste preestablecido de sub…" at bounding box center [287, 150] width 574 height 300
click at [160, 100] on html "Inicio Biblioteca Configuración Biblioteca General Ajuste preestablecido de sub…" at bounding box center [287, 150] width 574 height 300
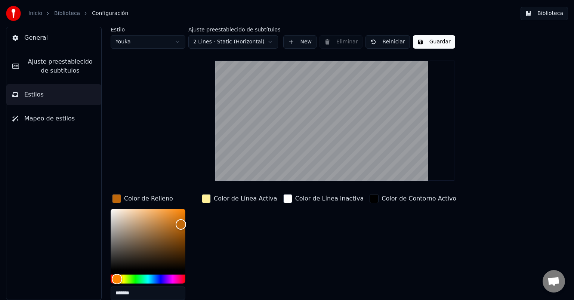
click at [178, 42] on html "Inicio Biblioteca Configuración Biblioteca General Ajuste preestablecido de sub…" at bounding box center [287, 150] width 574 height 300
click at [424, 45] on button "Guardar" at bounding box center [434, 41] width 42 height 13
click at [58, 67] on span "Ajuste preestablecido de subtítulos" at bounding box center [60, 66] width 70 height 18
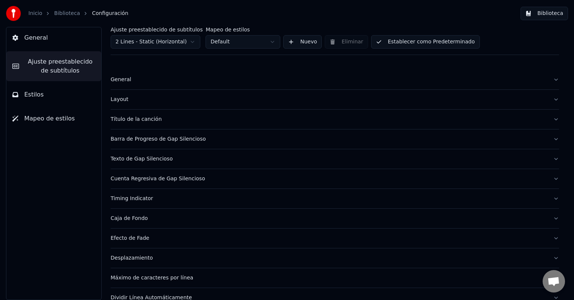
click at [129, 120] on div "Título de la canción" at bounding box center [329, 119] width 437 height 7
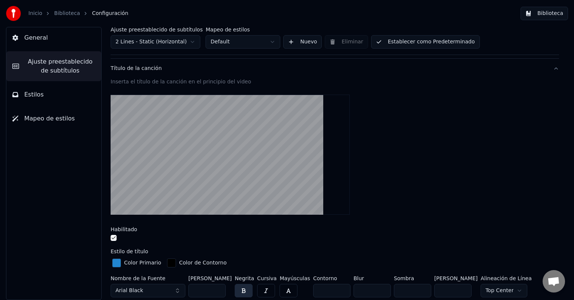
scroll to position [51, 0]
click at [116, 261] on div "button" at bounding box center [116, 262] width 9 height 9
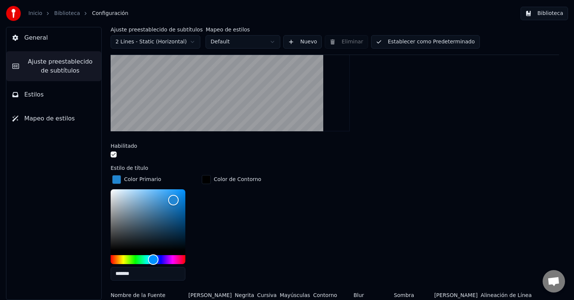
scroll to position [135, 0]
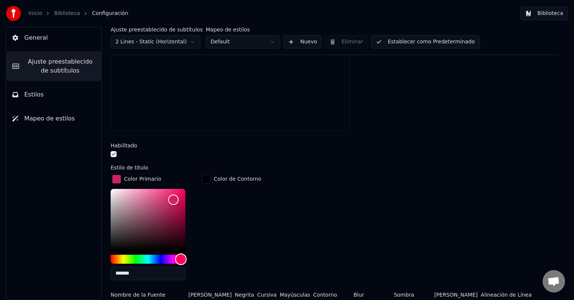
click at [181, 258] on div "Hue" at bounding box center [148, 259] width 75 height 9
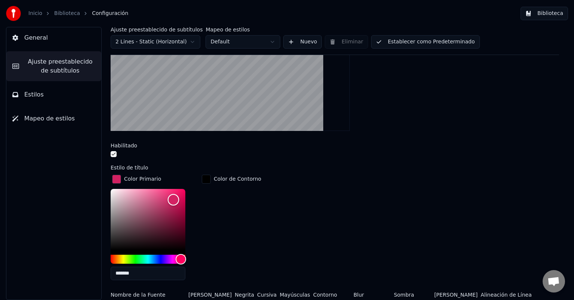
click at [168, 224] on div "Color" at bounding box center [148, 219] width 75 height 61
drag, startPoint x: 567, startPoint y: 143, endPoint x: 570, endPoint y: 127, distance: 16.3
click at [570, 127] on div "Ajuste preestablecido de subtítulos 2 Lines - Static (Horizontal) Mapeo de esti…" at bounding box center [335, 163] width 479 height 273
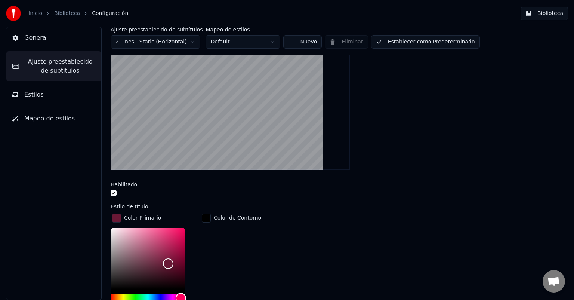
scroll to position [99, 0]
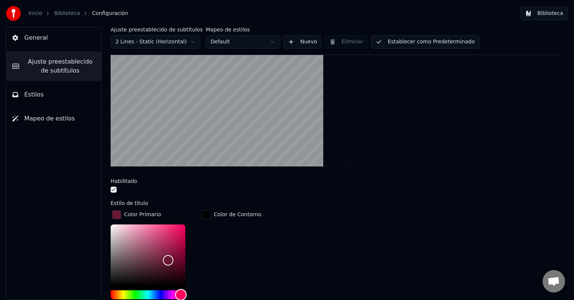
click at [125, 291] on div "Hue" at bounding box center [148, 294] width 75 height 9
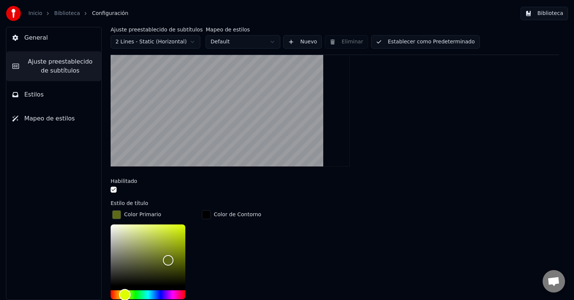
click at [114, 291] on div "Hue" at bounding box center [148, 294] width 75 height 9
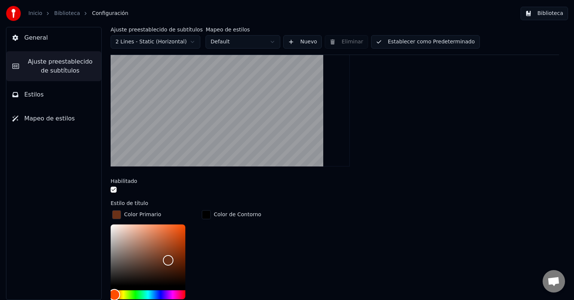
click at [120, 292] on div "Hue" at bounding box center [115, 295] width 12 height 12
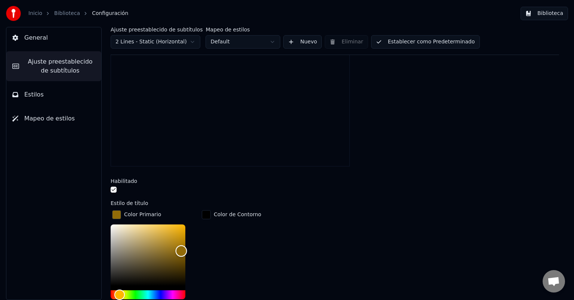
click at [181, 249] on div "Color" at bounding box center [148, 254] width 75 height 61
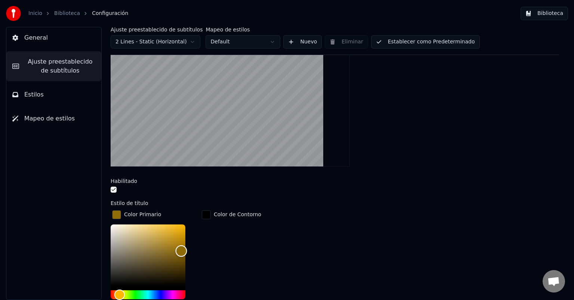
type input "*******"
click at [175, 240] on div "Color" at bounding box center [148, 254] width 75 height 61
click at [416, 43] on button "Establecer como Predeterminado" at bounding box center [425, 41] width 109 height 13
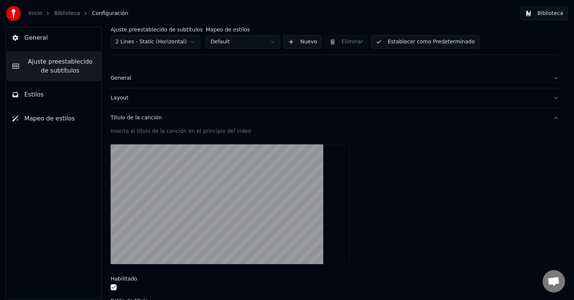
scroll to position [0, 0]
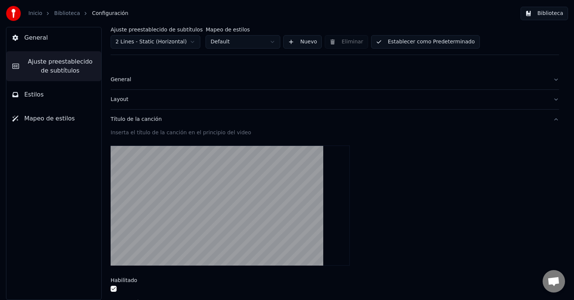
click at [552, 121] on button "Título de la canción" at bounding box center [335, 119] width 449 height 19
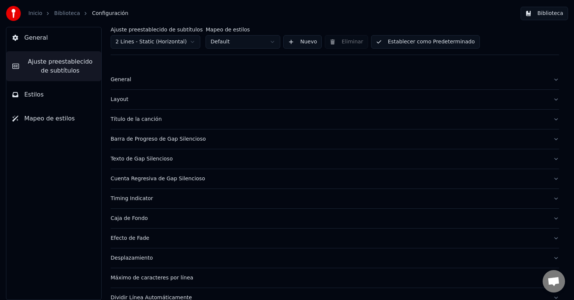
click at [43, 38] on span "General" at bounding box center [36, 37] width 24 height 9
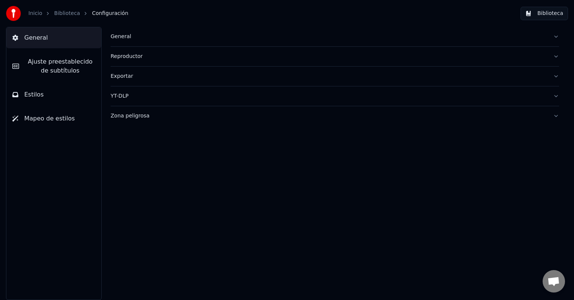
click at [36, 98] on span "Estilos" at bounding box center [33, 94] width 19 height 9
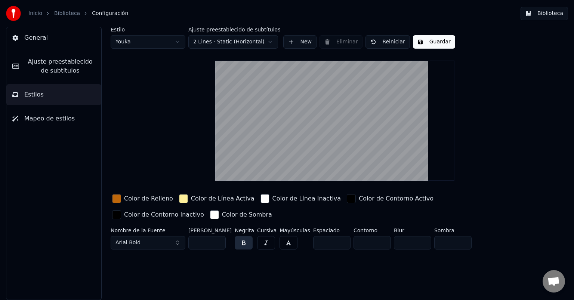
click at [420, 40] on button "Guardar" at bounding box center [434, 41] width 42 height 13
click at [546, 13] on button "Biblioteca" at bounding box center [545, 13] width 48 height 13
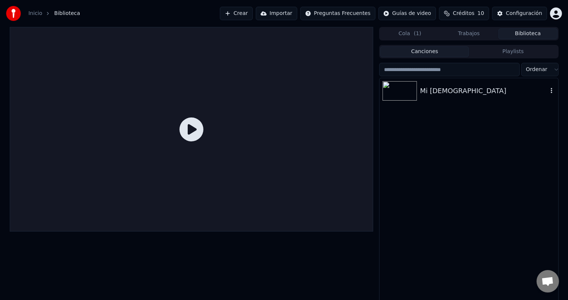
click at [402, 94] on img at bounding box center [400, 90] width 34 height 19
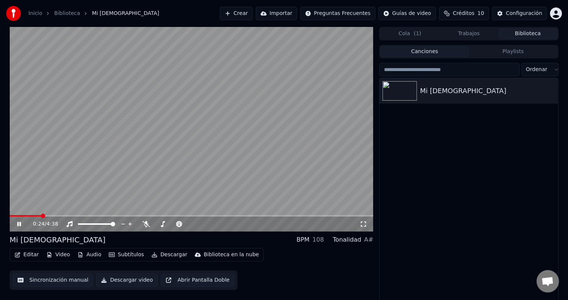
click at [115, 282] on button "Descargar video" at bounding box center [126, 279] width 61 height 13
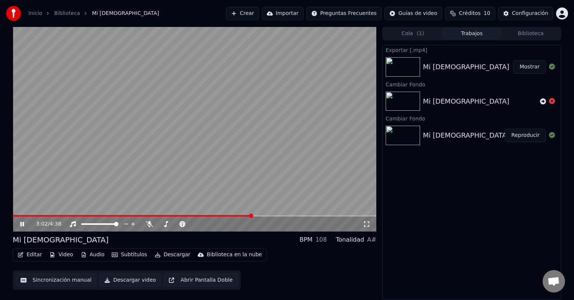
click at [530, 64] on button "Mostrar" at bounding box center [530, 66] width 33 height 13
